Goal: Task Accomplishment & Management: Complete application form

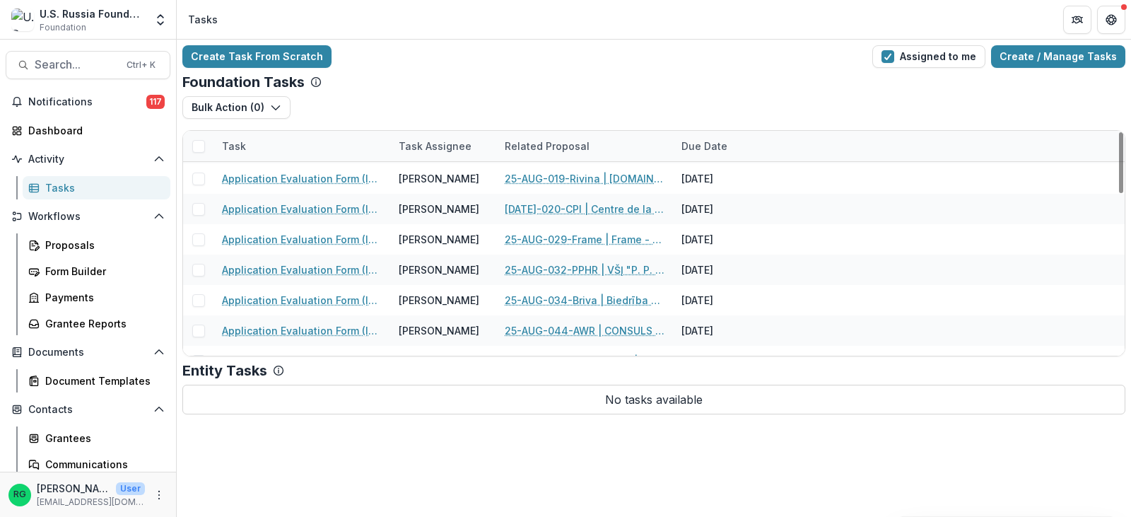
scroll to position [495, 0]
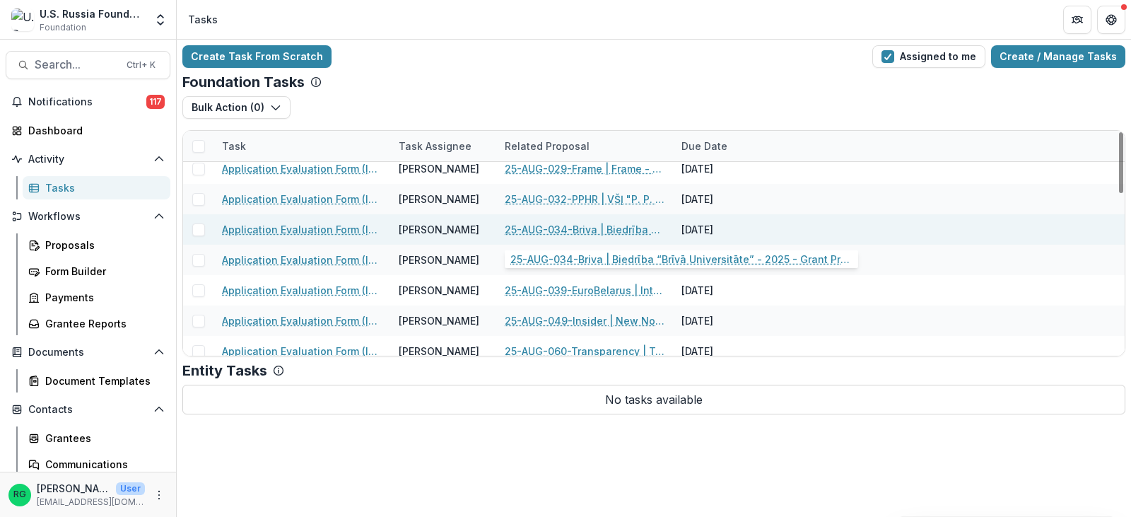
click at [610, 227] on link "25-AUG-034-Briva | Biedrība “Brīvā Universitāte” - 2025 - Grant Proposal Applic…" at bounding box center [585, 229] width 160 height 15
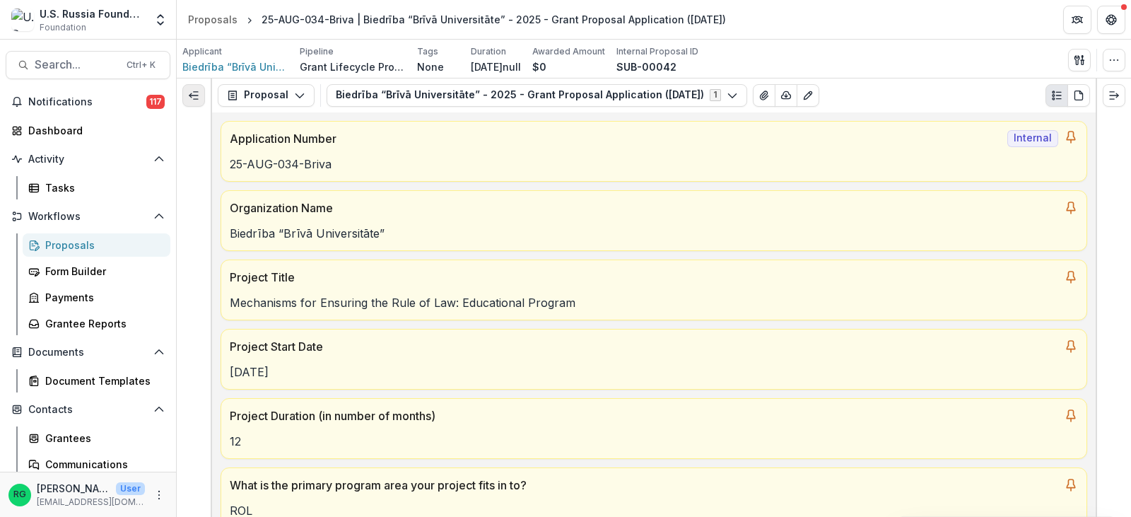
click at [191, 90] on icon "Expand left" at bounding box center [193, 95] width 11 height 11
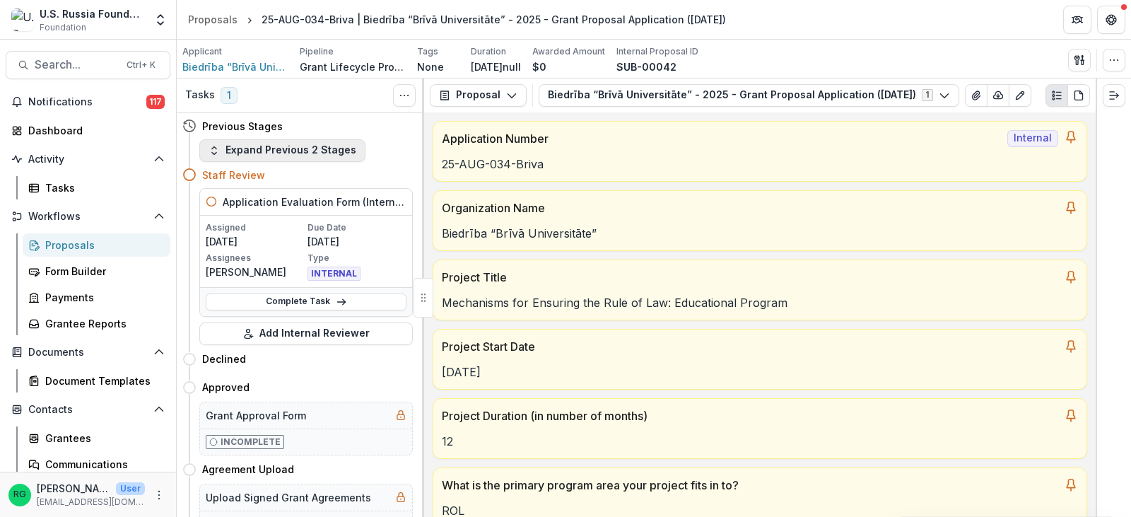
click at [250, 147] on button "Expand Previous 2 Stages" at bounding box center [282, 150] width 166 height 23
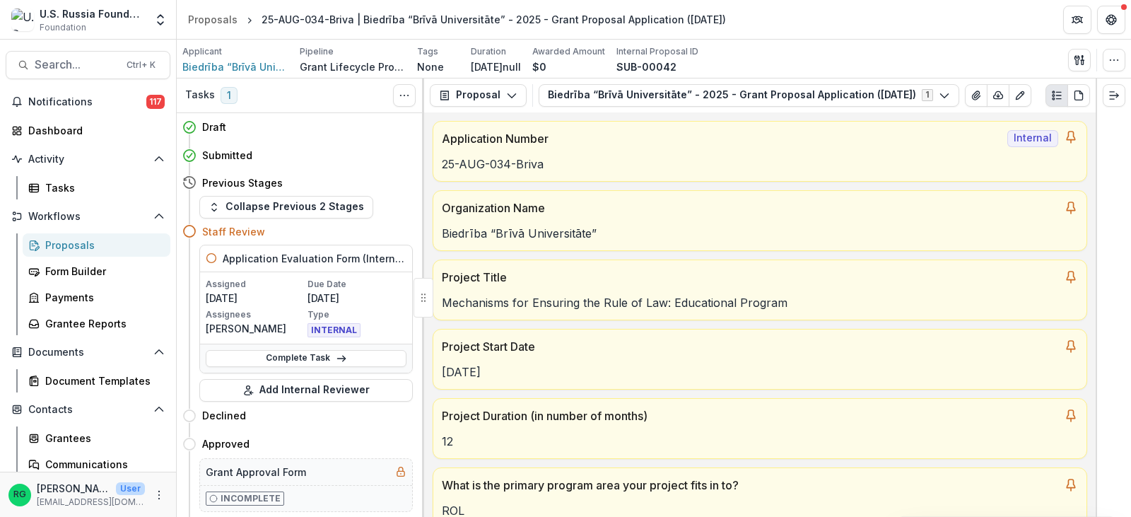
click at [228, 228] on h4 "Staff Review" at bounding box center [233, 231] width 63 height 15
click at [256, 260] on h5 "Application Evaluation Form (Internal)" at bounding box center [315, 258] width 184 height 15
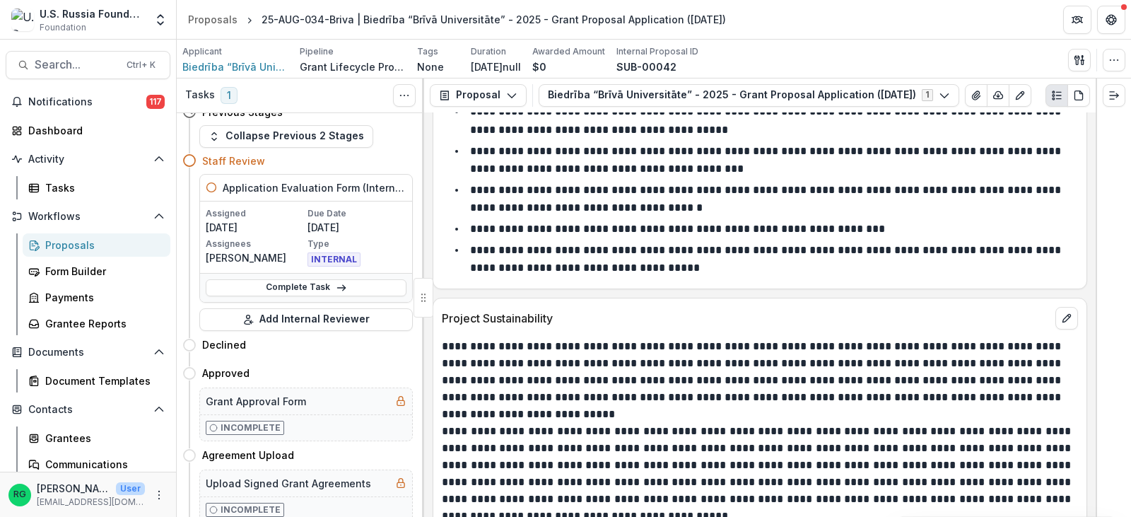
scroll to position [8556, 0]
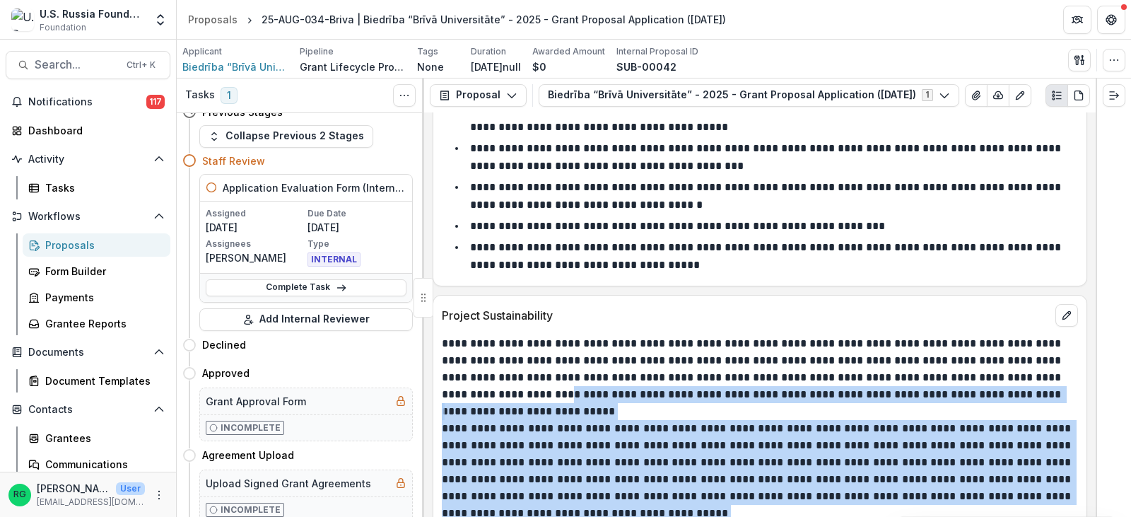
drag, startPoint x: 1096, startPoint y: 342, endPoint x: 1094, endPoint y: 371, distance: 29.1
click at [1094, 371] on div "Tasks 1 Show Cancelled Tasks Draft Move here Submitted Move here Previous Stage…" at bounding box center [654, 297] width 955 height 438
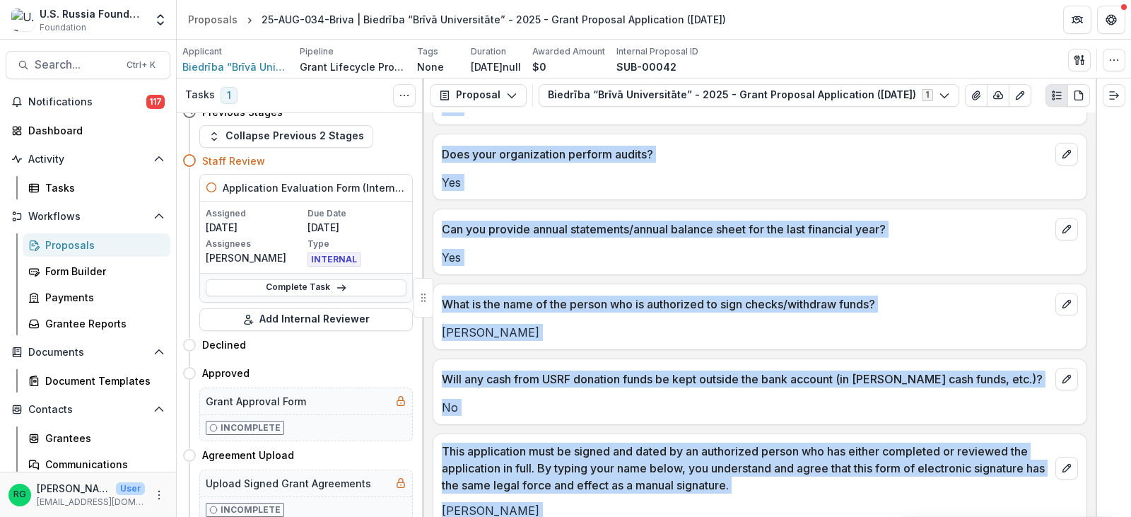
scroll to position [14923, 0]
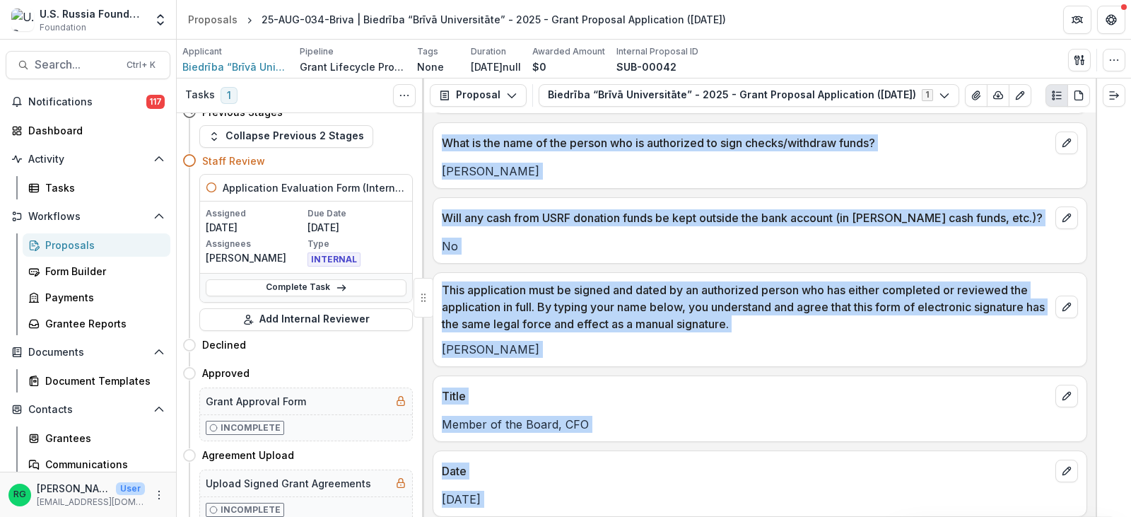
click at [928, 416] on p "Member of the Board, CFO" at bounding box center [760, 424] width 636 height 17
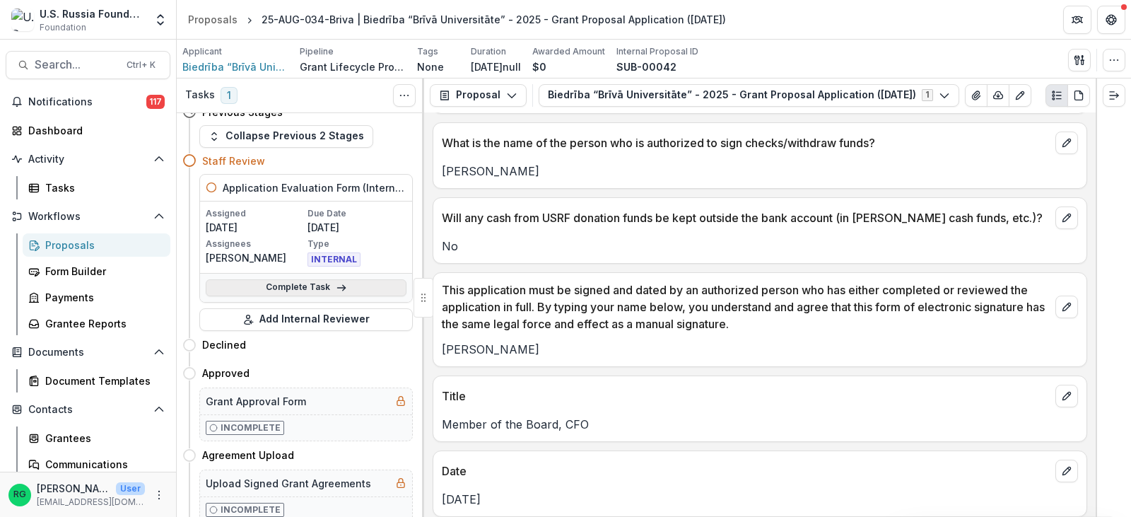
click at [344, 285] on link "Complete Task" at bounding box center [306, 287] width 201 height 17
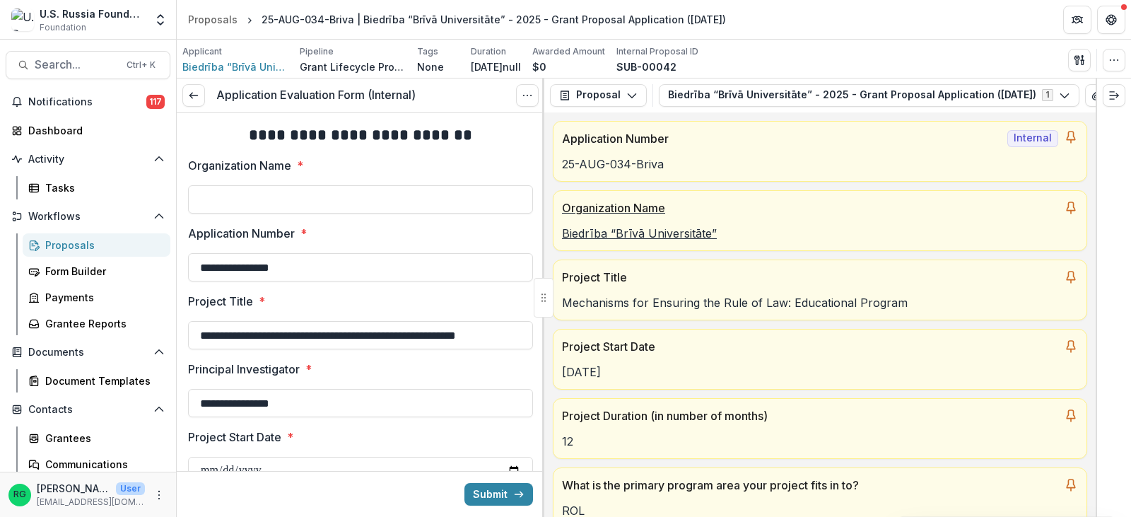
click at [676, 238] on p "Biedrība “Brīvā Universitāte”" at bounding box center [820, 233] width 516 height 17
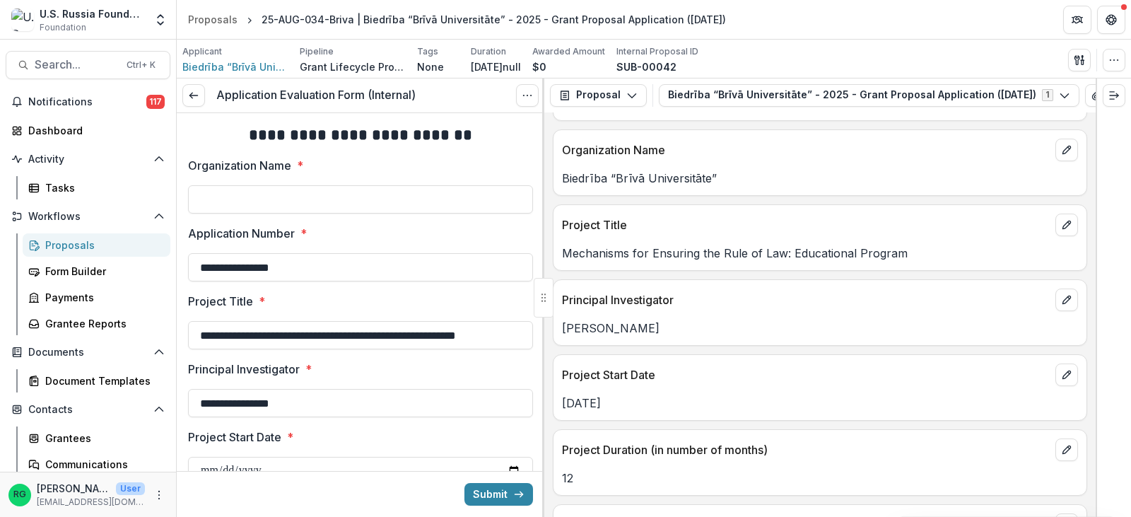
scroll to position [910, 0]
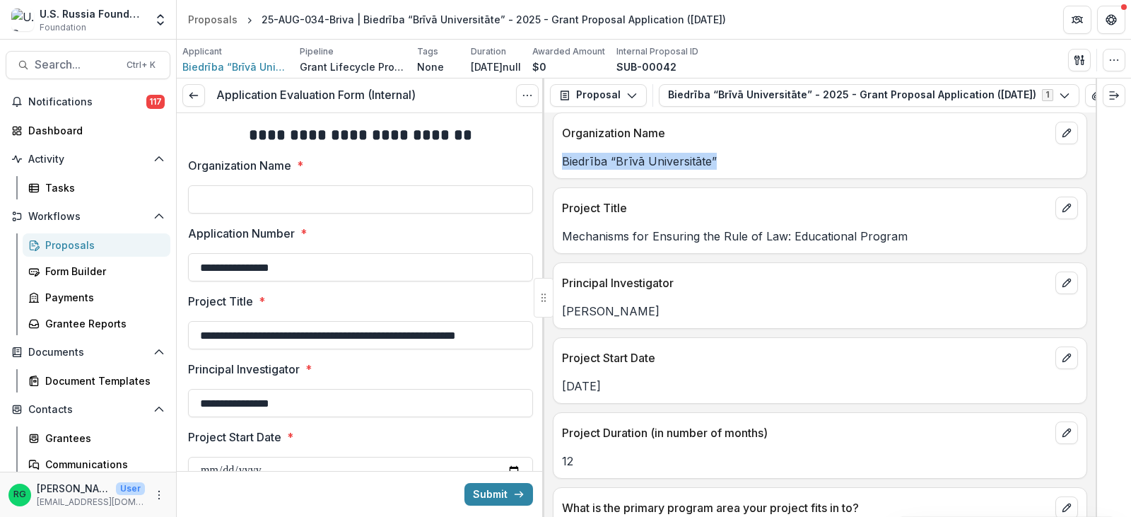
drag, startPoint x: 564, startPoint y: 164, endPoint x: 727, endPoint y: 165, distance: 162.6
click at [727, 165] on p "Biedrība “Brīvā Universitāte”" at bounding box center [820, 161] width 516 height 17
copy p "Biedrība “Brīvā Universitāte”"
click at [299, 195] on input "Organization Name *" at bounding box center [360, 199] width 345 height 28
paste input "**********"
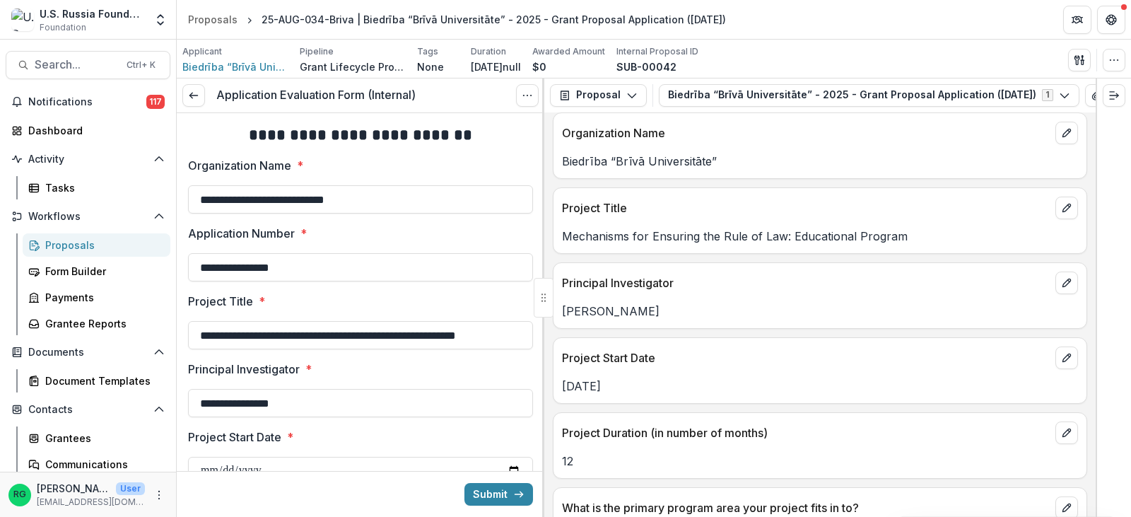
type input "**********"
click at [368, 241] on label "Application Number *" at bounding box center [356, 233] width 337 height 17
click at [368, 253] on input "**********" at bounding box center [360, 267] width 345 height 28
